Goal: Information Seeking & Learning: Learn about a topic

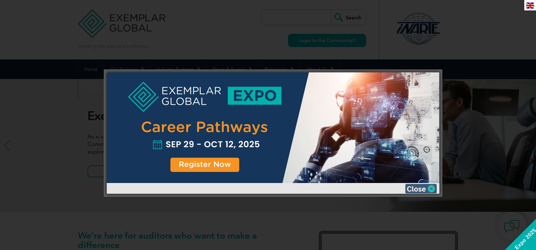
click at [420, 187] on img at bounding box center [421, 189] width 32 height 10
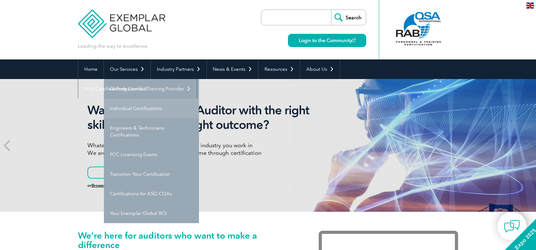
click at [135, 107] on link "Individual Certifications" at bounding box center [151, 109] width 95 height 20
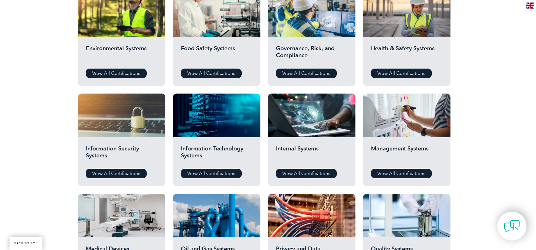
scroll to position [247, 0]
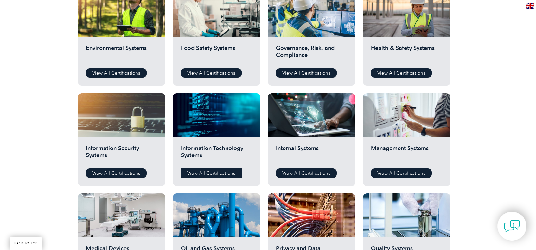
click at [215, 170] on link "View All Certifications" at bounding box center [211, 174] width 61 height 10
